Goal: Find specific page/section: Find specific page/section

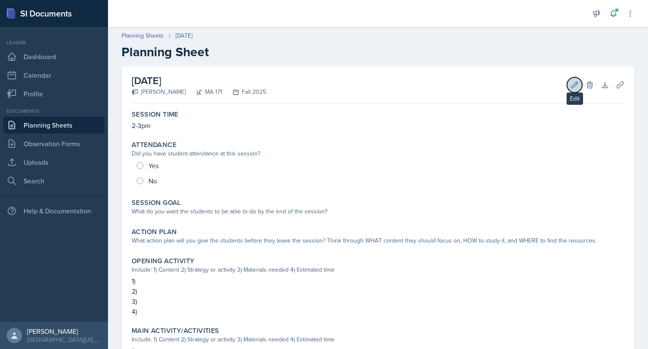
click at [567, 90] on button "Edit" at bounding box center [574, 84] width 15 height 15
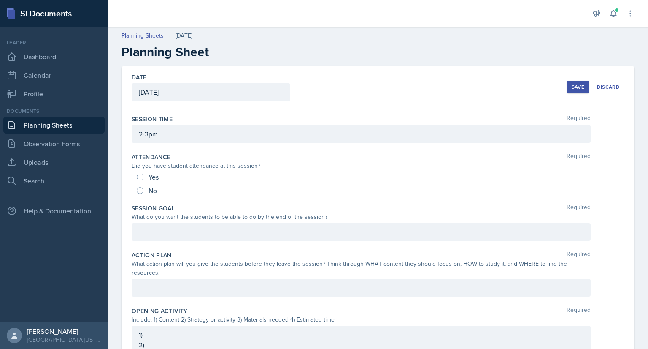
click at [240, 231] on div at bounding box center [361, 232] width 459 height 18
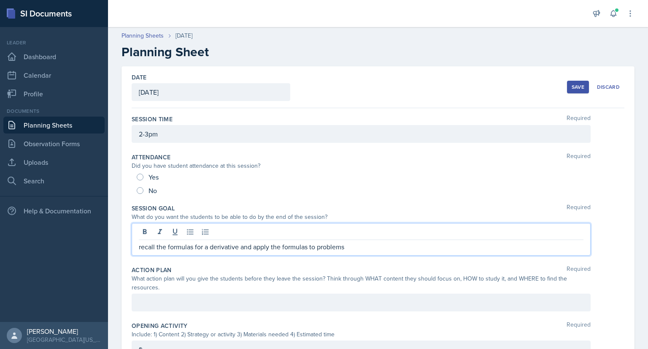
click at [140, 246] on p "recall the formulas for a derivative and apply the formulas to problems" at bounding box center [361, 246] width 445 height 10
click at [349, 249] on p "Recall the formulas for a derivative and apply the formulas to problems" at bounding box center [361, 246] width 445 height 10
click at [142, 246] on p "Recall the formulas for a derivative and apply the formulas to problems." at bounding box center [361, 246] width 445 height 10
click at [420, 249] on p "Students will recall and write the formulas for a derivative and apply the form…" at bounding box center [361, 246] width 445 height 10
click at [449, 245] on p "Students will recall and write the formulas for a derivative and apply the form…" at bounding box center [361, 246] width 445 height 10
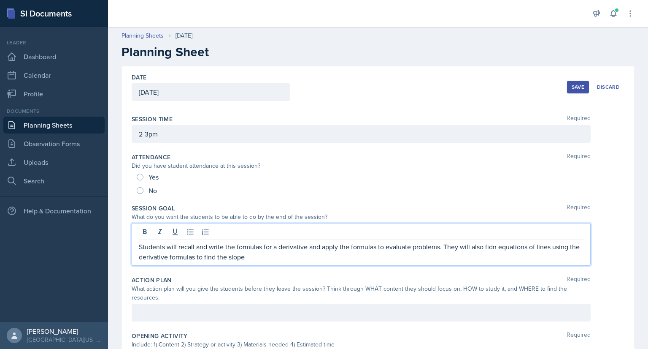
click at [497, 247] on p "Students will recall and write the formulas for a derivative and apply the form…" at bounding box center [361, 251] width 445 height 20
click at [269, 252] on p "Students will recall and write the formulas for a derivative and apply the form…" at bounding box center [361, 251] width 445 height 20
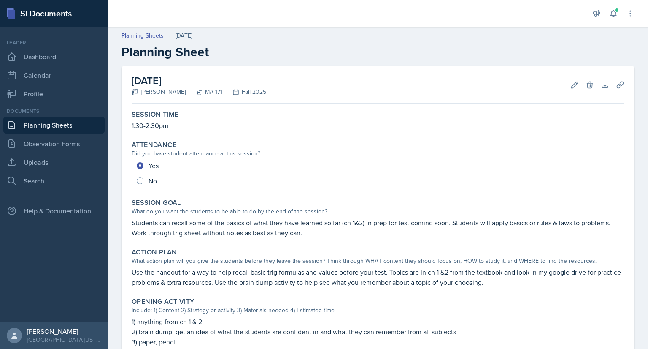
click at [47, 127] on link "Planning Sheets" at bounding box center [53, 125] width 101 height 17
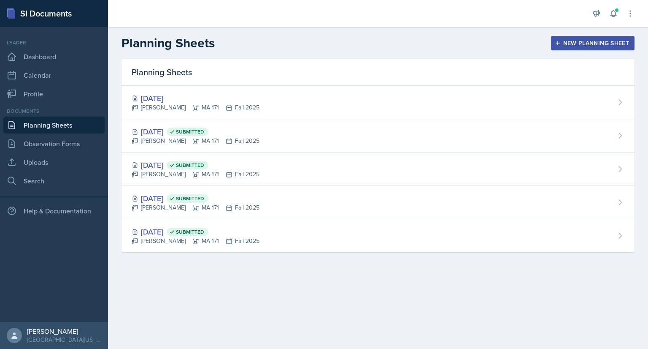
click at [24, 127] on link "Planning Sheets" at bounding box center [53, 125] width 101 height 17
click at [64, 54] on link "Dashboard" at bounding box center [53, 56] width 101 height 17
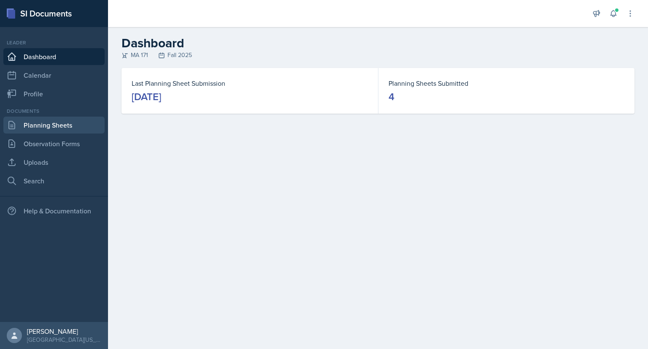
click at [66, 128] on link "Planning Sheets" at bounding box center [53, 125] width 101 height 17
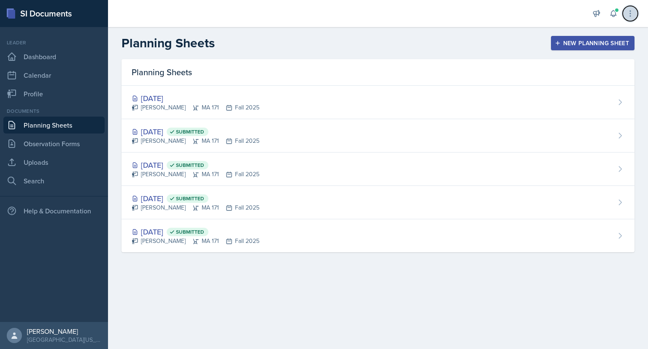
click at [630, 16] on icon at bounding box center [630, 13] width 1 height 5
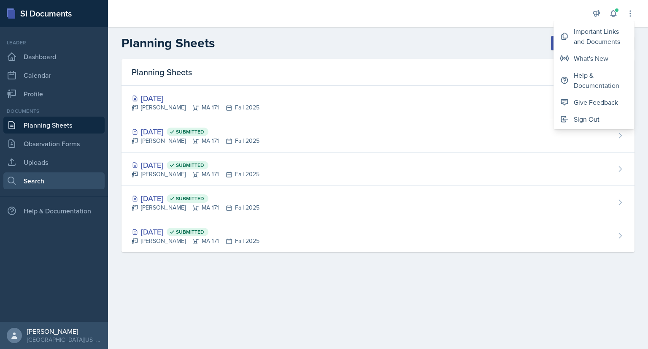
click at [35, 184] on link "Search" at bounding box center [53, 180] width 101 height 17
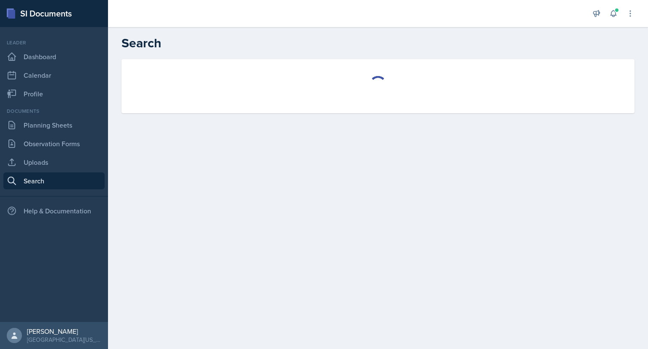
select select "all"
select select "1"
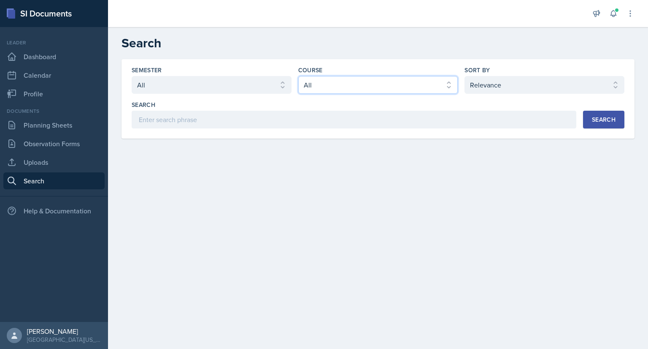
click at [338, 80] on select "Select course All ACC 211 ACC 212 ACC 307 BYS 119 BYS 215 BYS 300 CH 101 CH 121…" at bounding box center [378, 85] width 160 height 18
select select "e311161d-9862-4636-9c81-d48af42686b4"
click at [298, 76] on select "Select course All ACC 211 ACC 212 ACC 307 BYS 119 BYS 215 BYS 300 CH 101 CH 121…" at bounding box center [378, 85] width 160 height 18
click at [610, 116] on div "Search" at bounding box center [604, 119] width 24 height 7
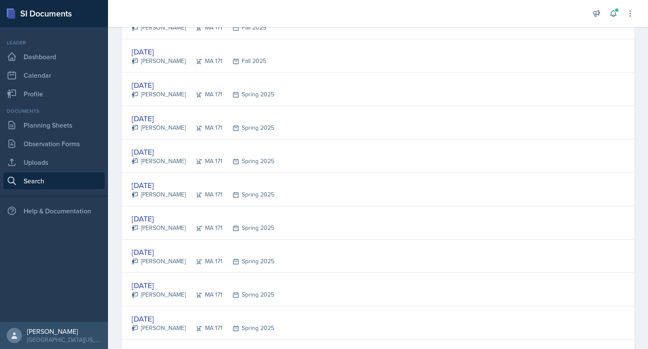
scroll to position [329, 0]
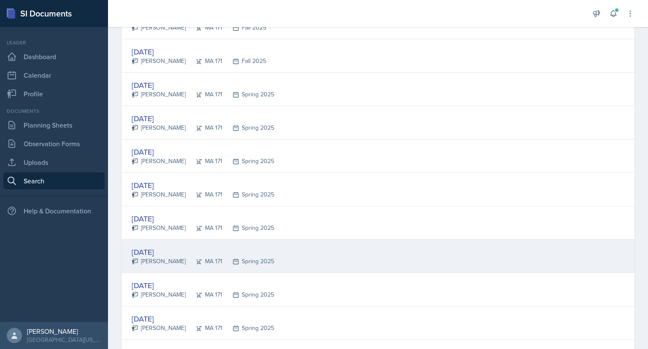
click at [290, 254] on div "Jan 23rd, 2025 Lauren Bilby MA 171 Spring 2025" at bounding box center [378, 255] width 513 height 33
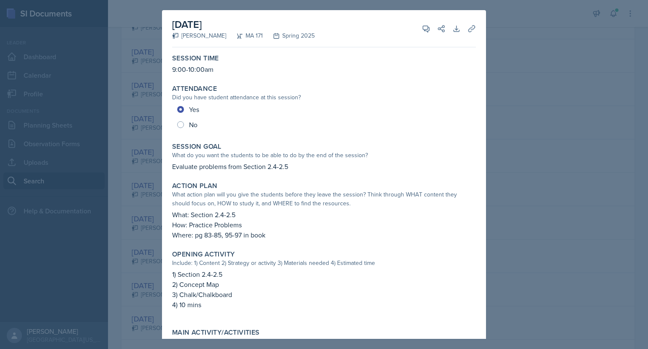
click at [517, 35] on div at bounding box center [324, 174] width 648 height 349
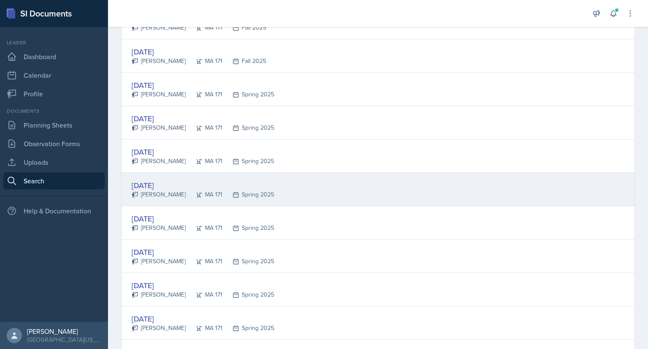
click at [282, 191] on div "Mar 25th, 2025 Joy Berlin MA 171 Spring 2025" at bounding box center [378, 189] width 513 height 33
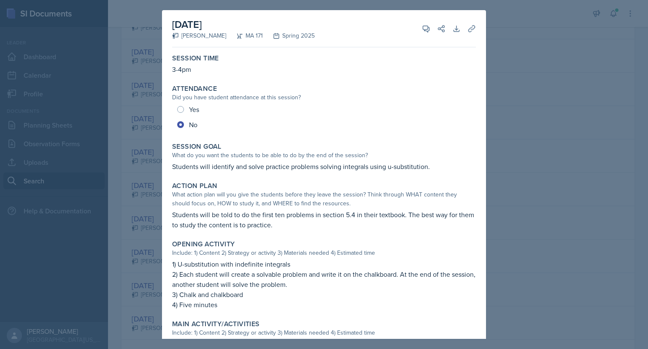
click at [511, 41] on div at bounding box center [324, 174] width 648 height 349
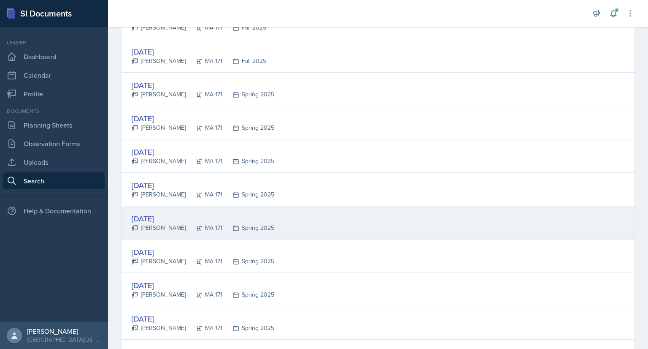
click at [292, 230] on div "Feb 6th, 2025 Lauren Bilby MA 171 Spring 2025" at bounding box center [378, 222] width 513 height 33
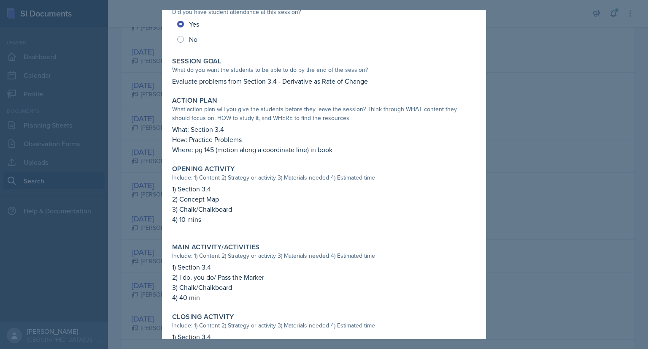
scroll to position [0, 0]
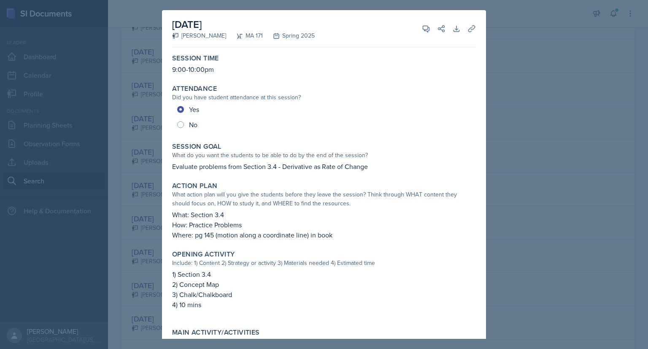
click at [541, 54] on div at bounding box center [324, 174] width 648 height 349
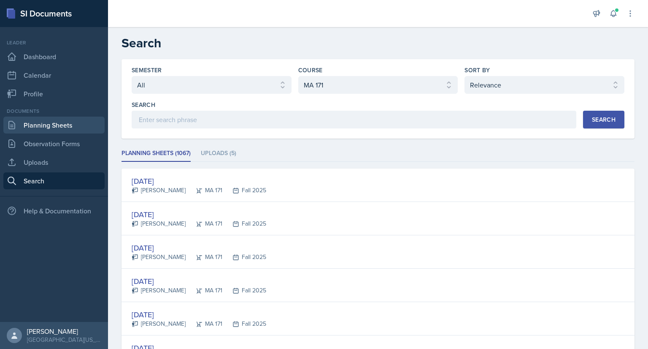
click at [59, 127] on link "Planning Sheets" at bounding box center [53, 125] width 101 height 17
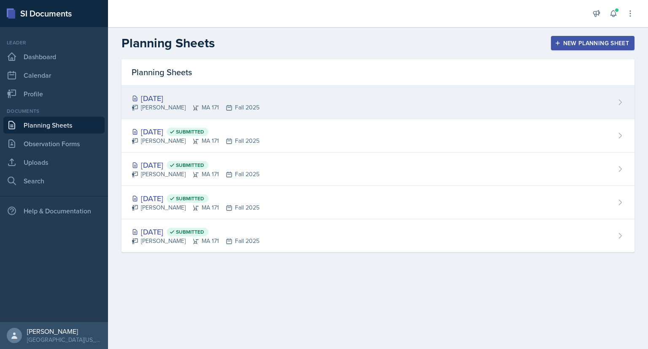
click at [239, 112] on div "Sep 8th, 2025 Cayla Bray MA 171 Fall 2025" at bounding box center [378, 102] width 513 height 33
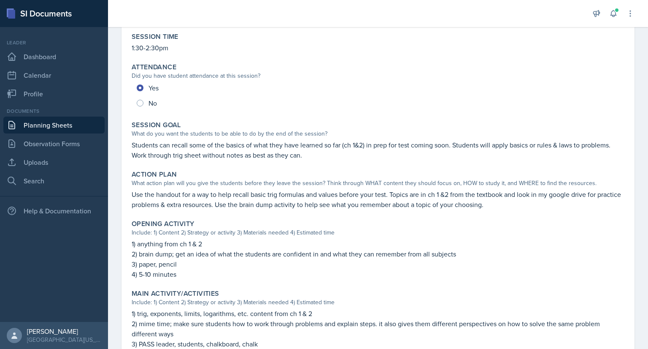
scroll to position [41, 0]
